Goal: Task Accomplishment & Management: Manage account settings

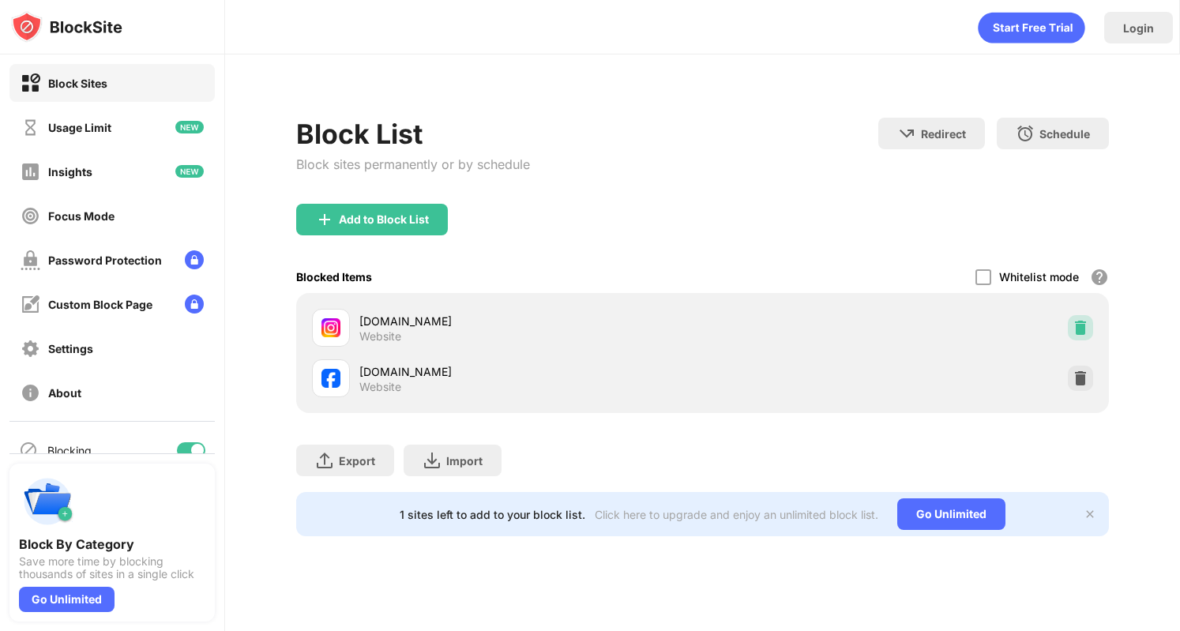
click at [1071, 328] on div at bounding box center [1080, 327] width 25 height 25
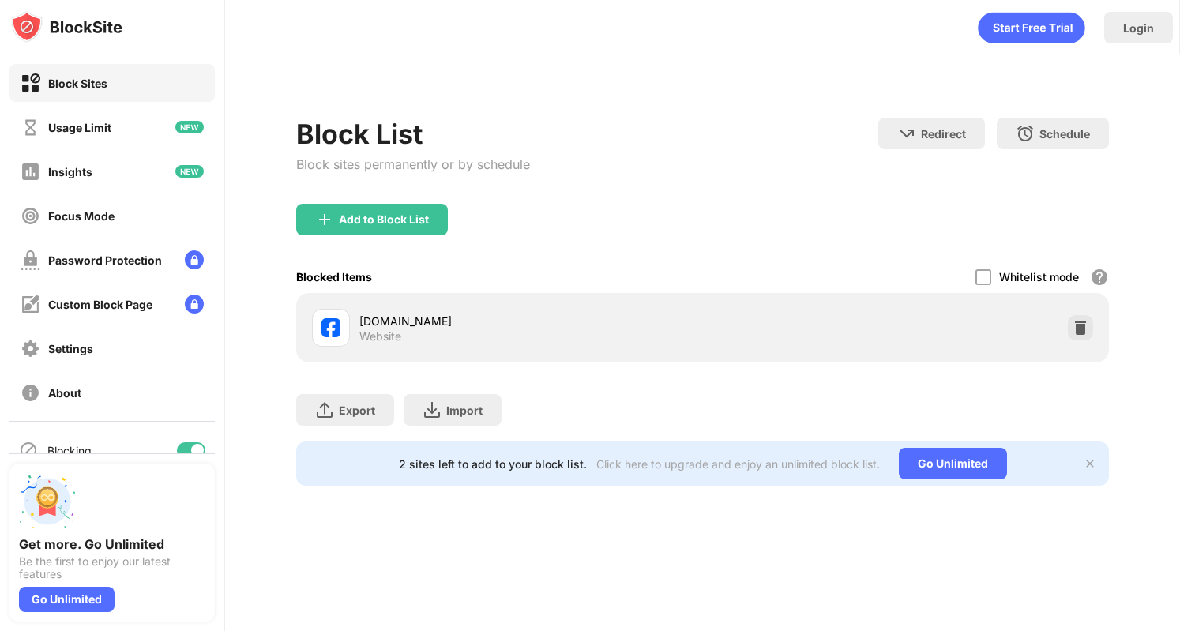
click at [996, 217] on div "Add to Block List" at bounding box center [702, 232] width 813 height 57
click at [395, 228] on div "Add to Block List" at bounding box center [372, 220] width 152 height 32
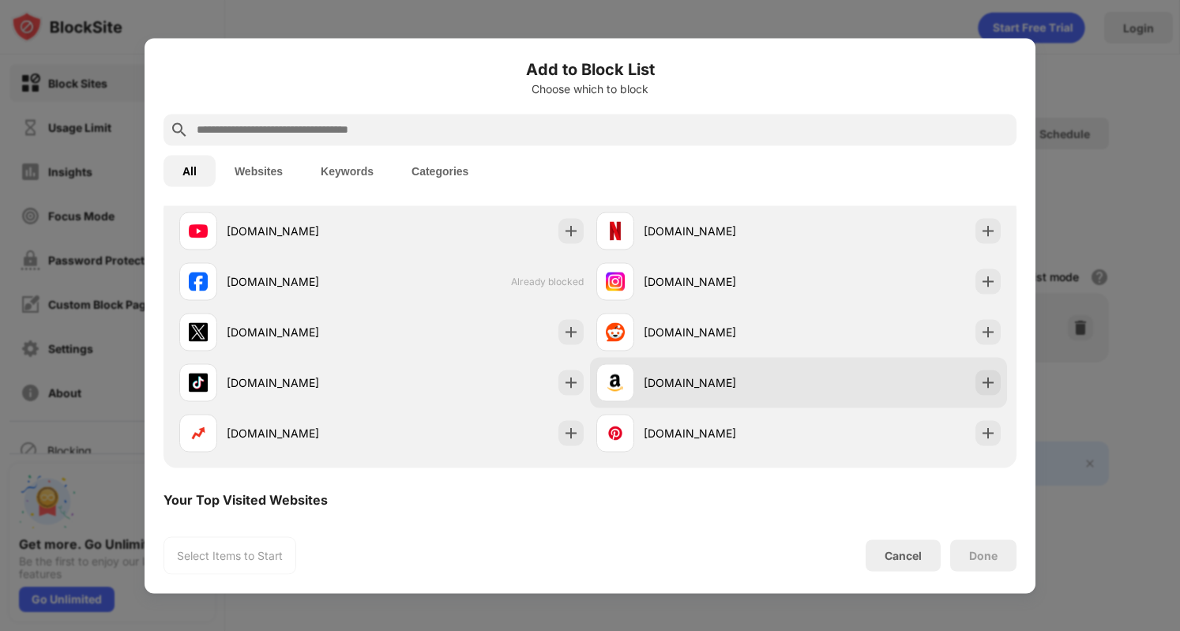
scroll to position [292, 0]
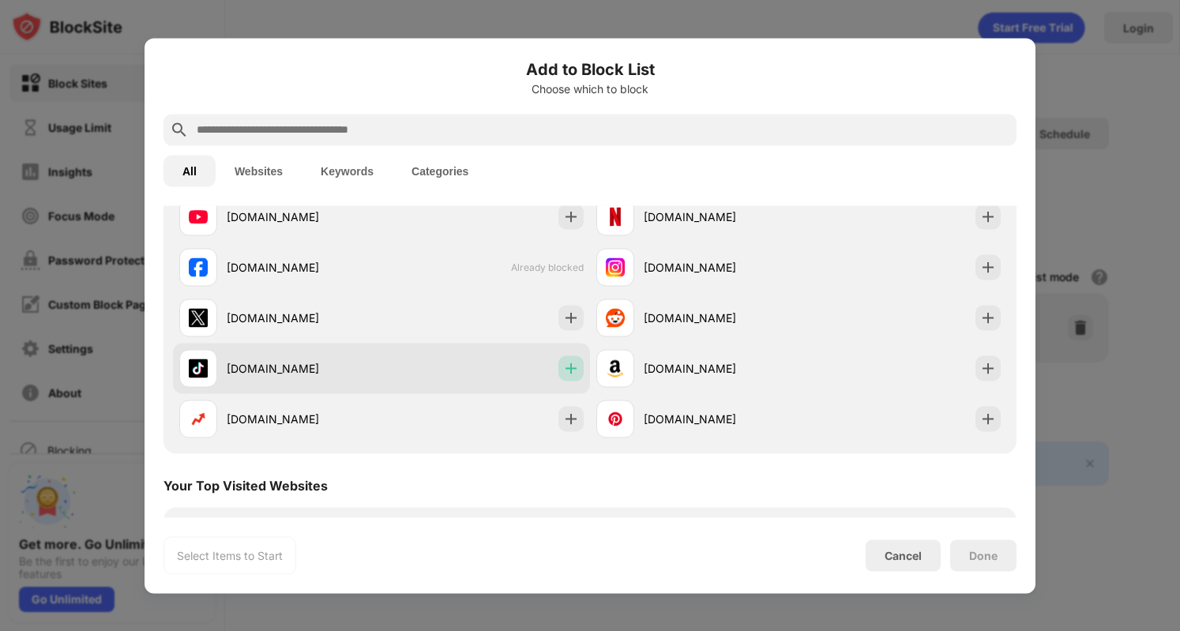
click at [569, 362] on img at bounding box center [571, 368] width 16 height 16
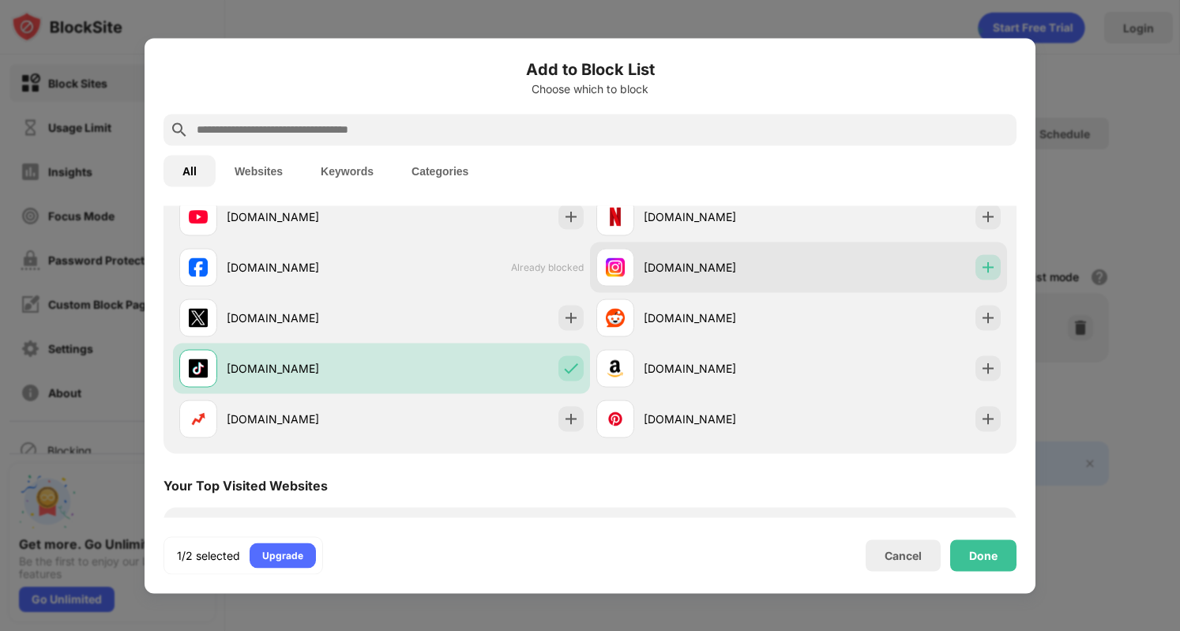
click at [982, 265] on img at bounding box center [988, 267] width 16 height 16
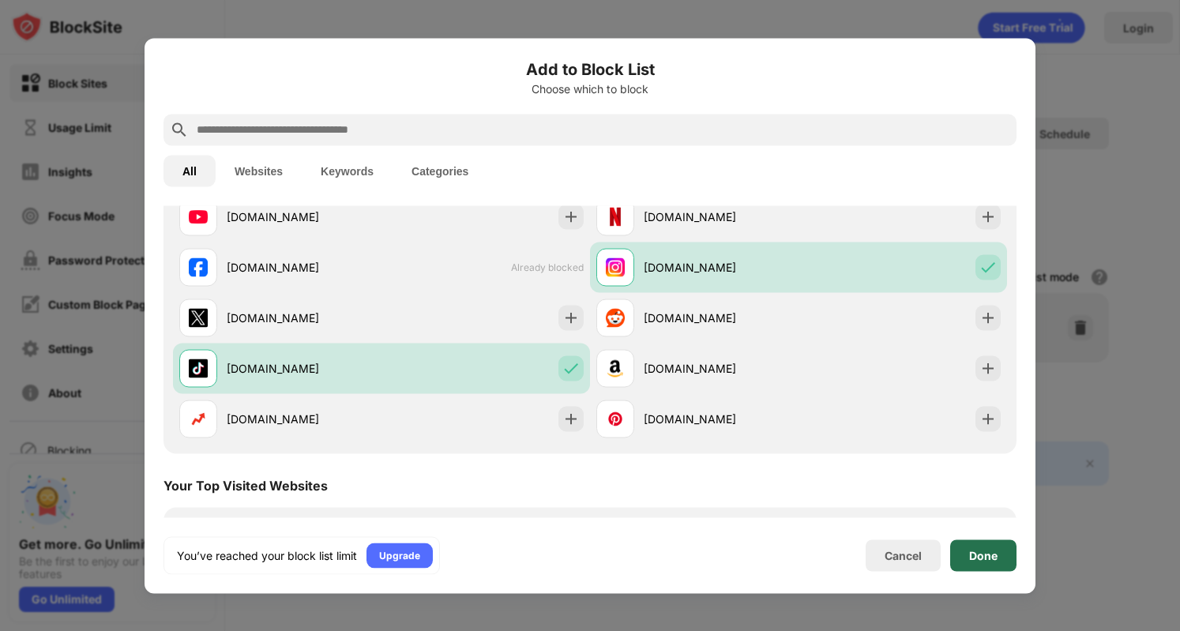
click at [976, 555] on div "Done" at bounding box center [983, 555] width 28 height 13
